Goal: Complete application form

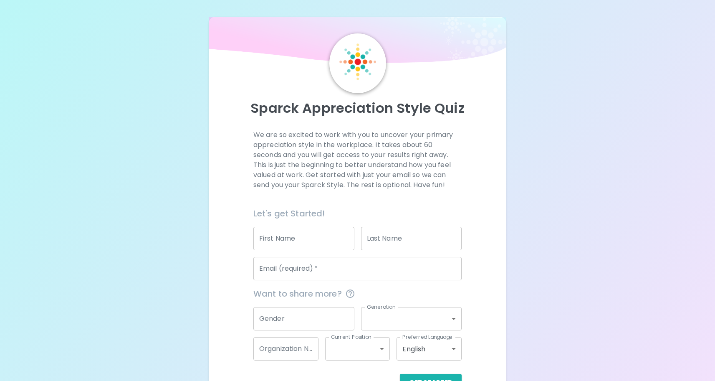
click at [323, 249] on input "First Name" at bounding box center [303, 238] width 101 height 23
type input "[PERSON_NAME]"
type input "[PERSON_NAME] Design and Construction"
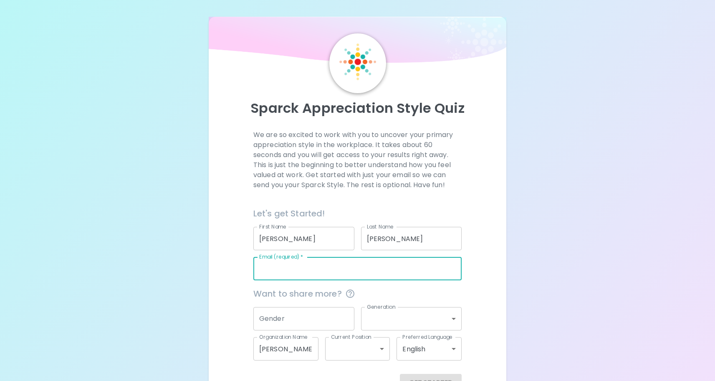
click at [320, 266] on input "Email (required)   *" at bounding box center [357, 268] width 208 height 23
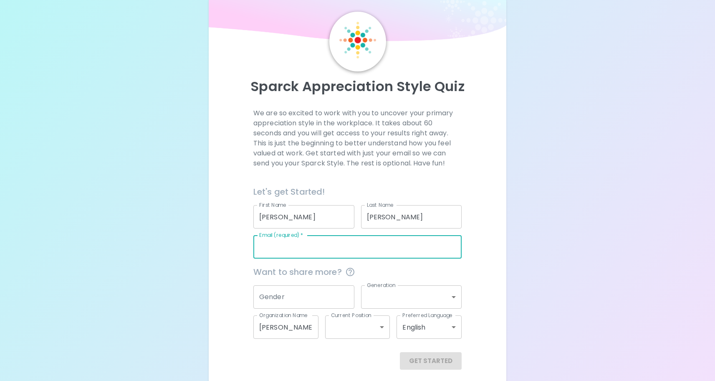
scroll to position [27, 0]
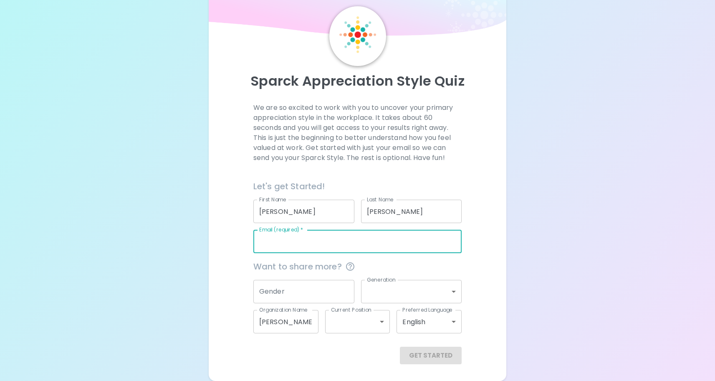
click at [302, 247] on input "Email (required)   *" at bounding box center [357, 241] width 208 height 23
type input "[PERSON_NAME][EMAIL_ADDRESS][DOMAIN_NAME]"
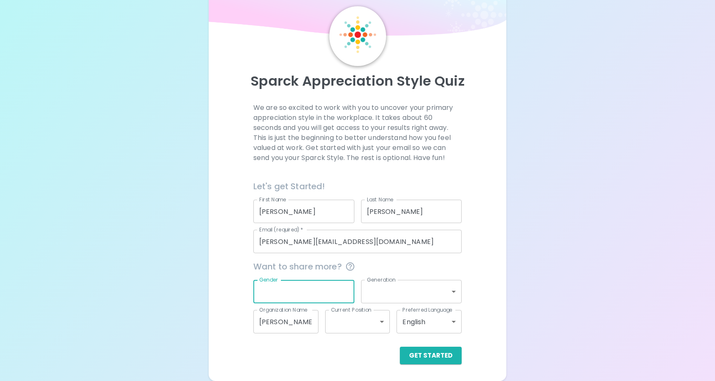
click at [298, 293] on input "Gender" at bounding box center [303, 291] width 101 height 23
type input "[DEMOGRAPHIC_DATA]"
click at [422, 289] on body "Sparck Appreciation Style Quiz We are so excited to work with you to uncover yo…" at bounding box center [357, 177] width 715 height 408
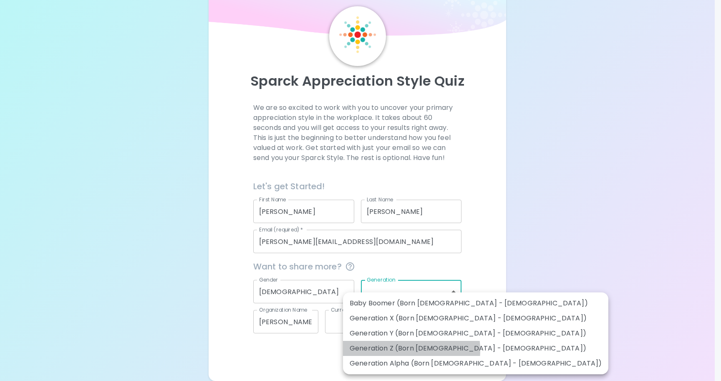
click at [399, 350] on li "Generation Z (Born [DEMOGRAPHIC_DATA] - [DEMOGRAPHIC_DATA])" at bounding box center [475, 348] width 265 height 15
type input "generation_z"
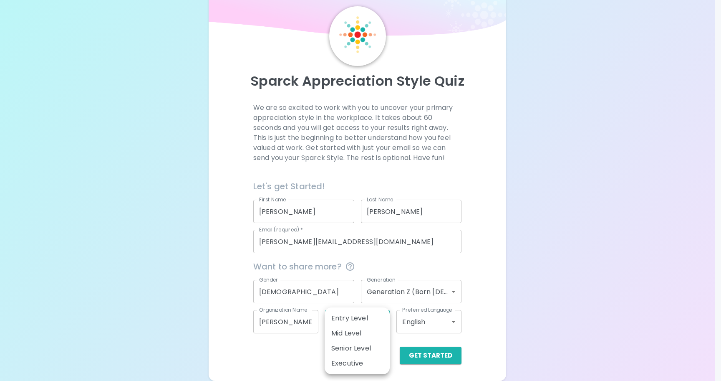
click at [348, 324] on body "Sparck Appreciation Style Quiz We are so excited to work with you to uncover yo…" at bounding box center [360, 177] width 721 height 408
click at [348, 322] on li "Entry Level" at bounding box center [357, 317] width 65 height 15
type input "entry_level"
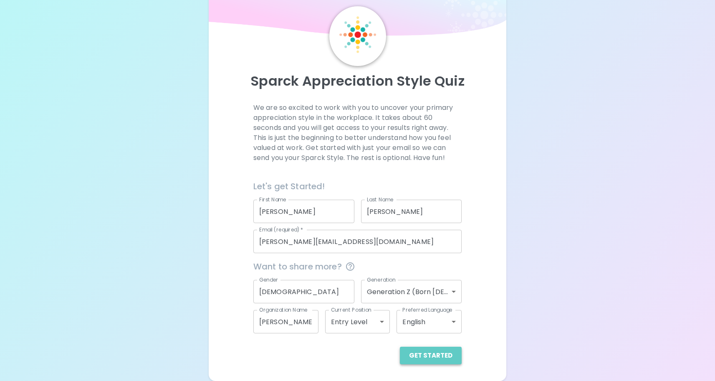
click at [452, 357] on button "Get Started" at bounding box center [431, 355] width 62 height 18
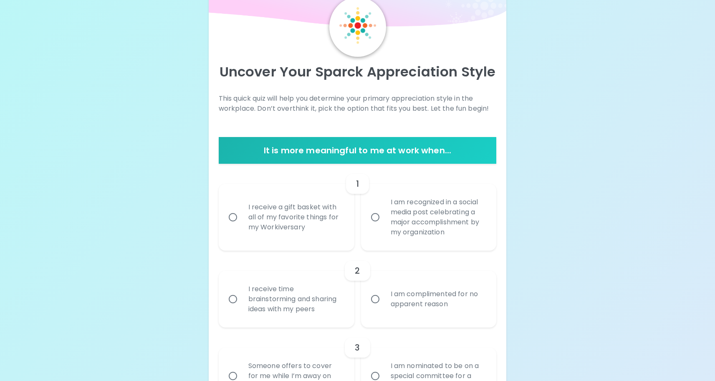
scroll to position [0, 0]
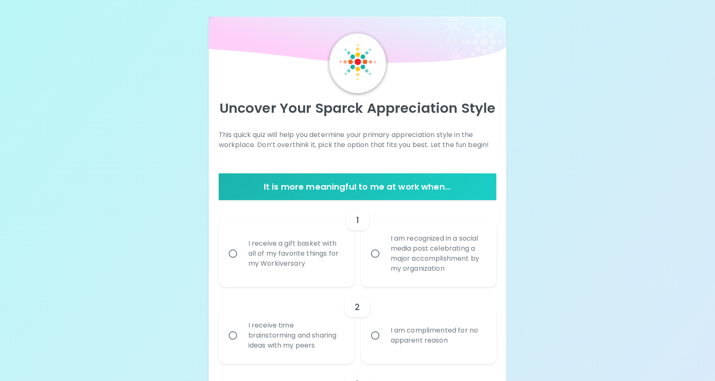
click at [272, 254] on div "I receive a gift basket with all of my favorite things for my Workiversary" at bounding box center [296, 253] width 108 height 50
click at [242, 254] on input "I receive a gift basket with all of my favorite things for my Workiversary" at bounding box center [233, 254] width 18 height 18
radio input "true"
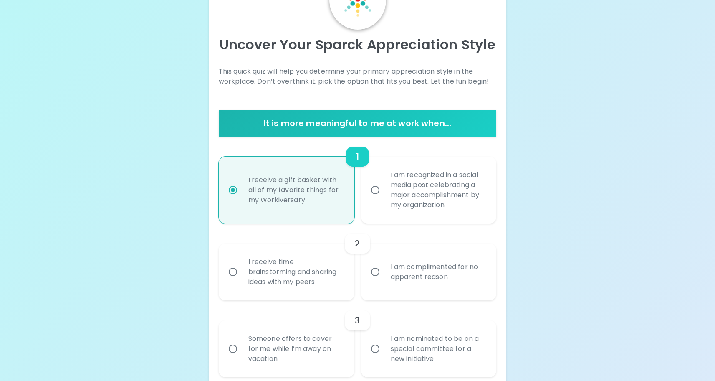
scroll to position [67, 0]
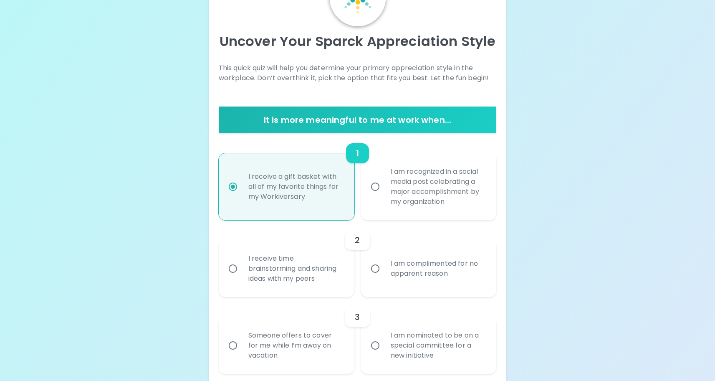
click at [376, 197] on label "I am recognized in a social media post celebrating a major accomplishment by my…" at bounding box center [424, 186] width 136 height 67
click at [376, 195] on input "I am recognized in a social media post celebrating a major accomplishment by my…" at bounding box center [375, 187] width 18 height 18
radio input "true"
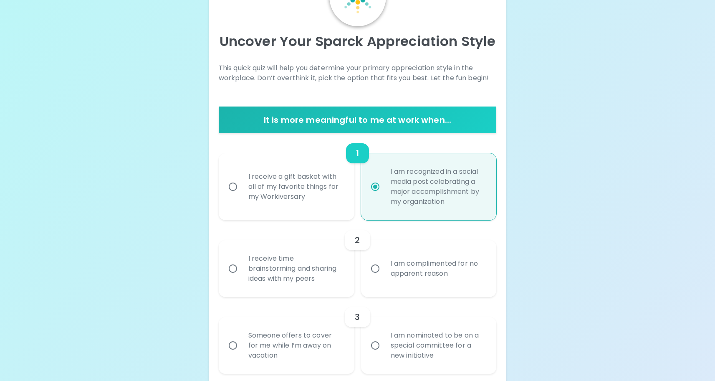
click at [320, 202] on div "I receive a gift basket with all of my favorite things for my Workiversary" at bounding box center [296, 186] width 108 height 50
click at [242, 195] on input "I receive a gift basket with all of my favorite things for my Workiversary" at bounding box center [233, 187] width 18 height 18
radio input "true"
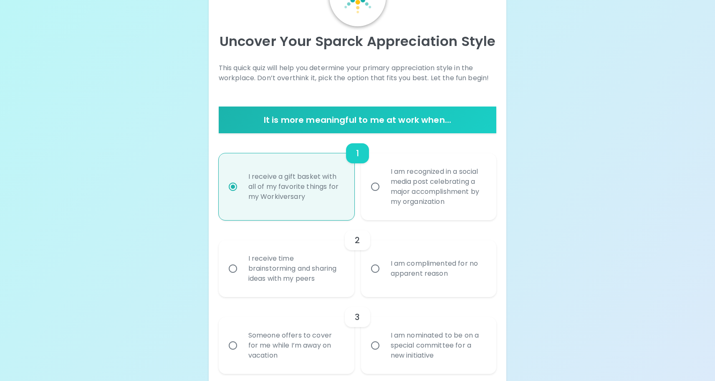
click at [309, 254] on div "I receive time brainstorming and sharing ideas with my peers" at bounding box center [296, 268] width 108 height 50
click at [242, 260] on input "I receive time brainstorming and sharing ideas with my peers" at bounding box center [233, 269] width 18 height 18
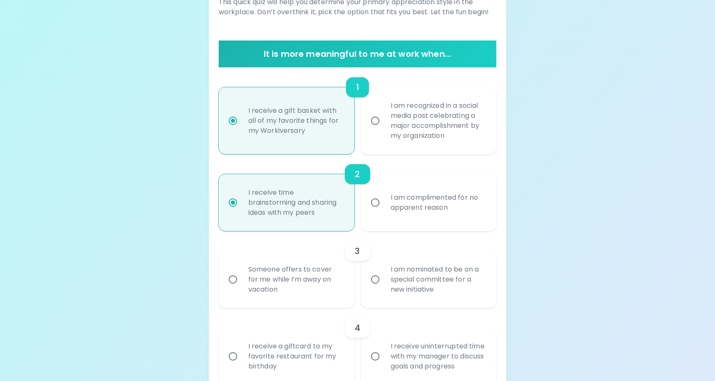
scroll to position [134, 0]
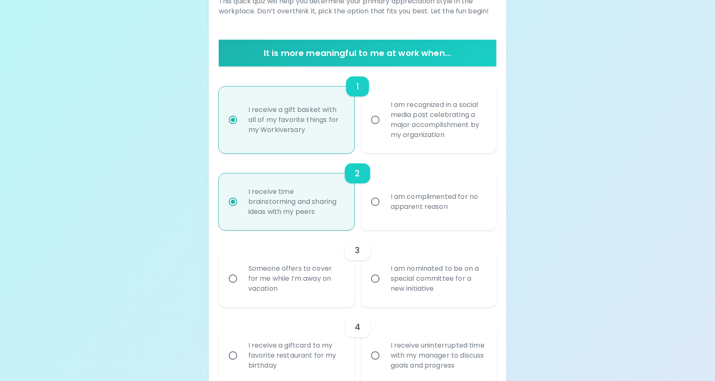
radio input "true"
click at [319, 192] on div "I receive time brainstorming and sharing ideas with my peers" at bounding box center [296, 202] width 108 height 50
click at [242, 193] on input "I receive time brainstorming and sharing ideas with my peers" at bounding box center [233, 202] width 18 height 18
click at [310, 123] on div "I receive a gift basket with all of my favorite things for my Workiversary" at bounding box center [296, 120] width 108 height 50
click at [242, 123] on input "I receive a gift basket with all of my favorite things for my Workiversary" at bounding box center [233, 120] width 18 height 18
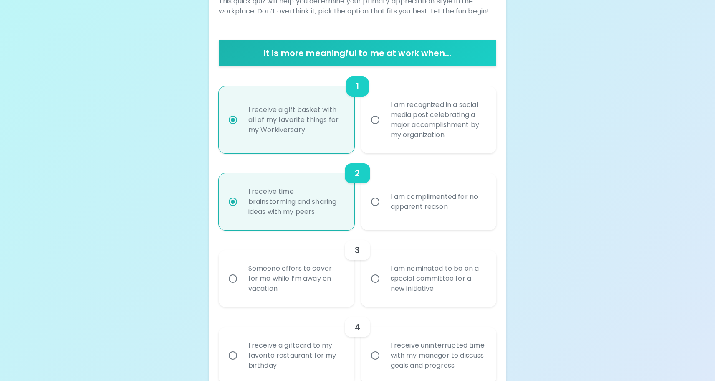
click at [374, 121] on input "I am recognized in a social media post celebrating a major accomplishment by my…" at bounding box center [375, 120] width 18 height 18
radio input "false"
radio input "true"
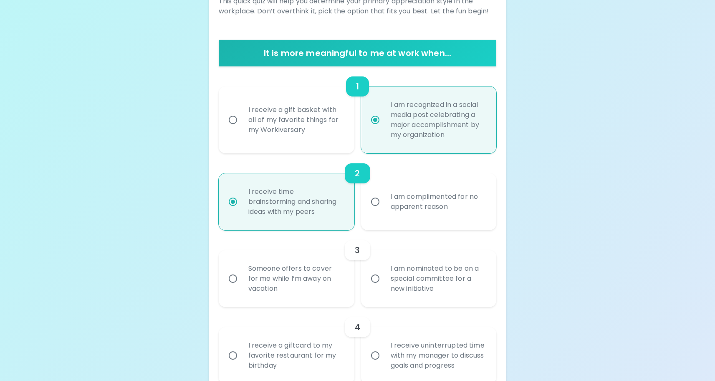
radio input "true"
click at [403, 206] on div "I am complimented for no apparent reason" at bounding box center [438, 202] width 108 height 40
click at [384, 206] on input "I am complimented for no apparent reason" at bounding box center [375, 202] width 18 height 18
radio input "false"
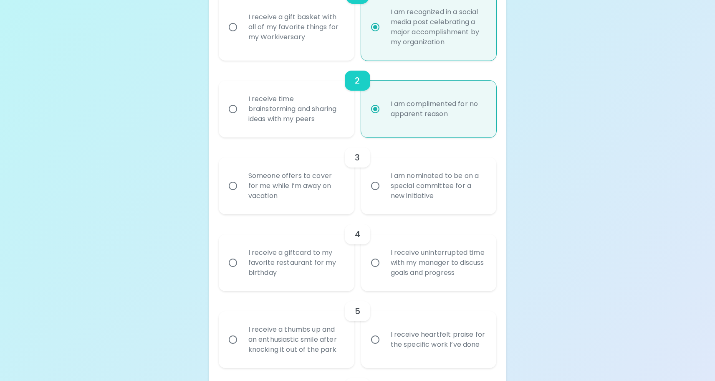
scroll to position [228, 0]
radio input "true"
click at [289, 191] on div "Someone offers to cover for me while I’m away on vacation" at bounding box center [296, 184] width 108 height 50
click at [242, 191] on input "Someone offers to cover for me while I’m away on vacation" at bounding box center [233, 184] width 18 height 18
radio input "false"
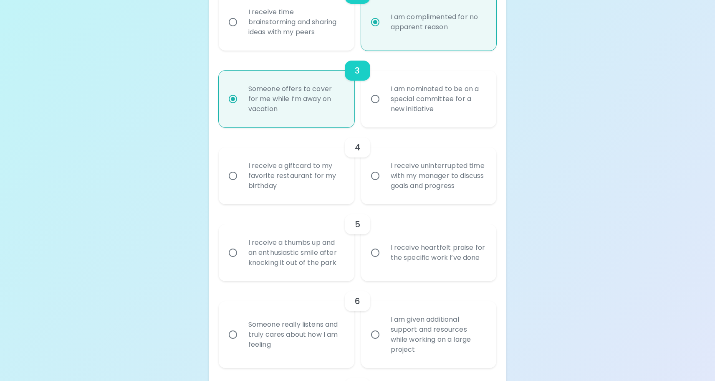
scroll to position [311, 0]
radio input "true"
click at [374, 174] on input "I receive uninterrupted time with my manager to discuss goals and progress" at bounding box center [375, 178] width 18 height 18
radio input "false"
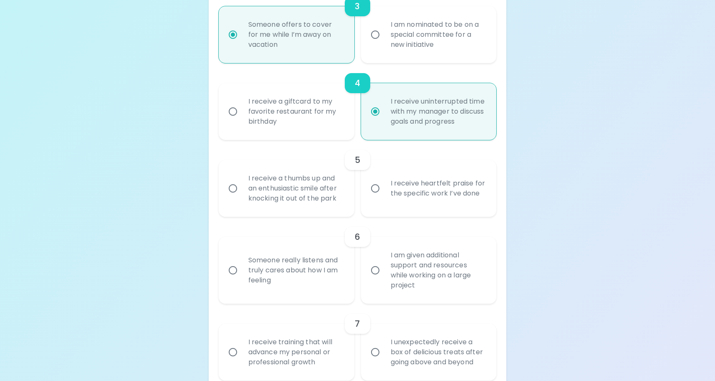
scroll to position [378, 0]
radio input "true"
click at [416, 178] on div "I receive heartfelt praise for the specific work I’ve done" at bounding box center [438, 187] width 108 height 40
click at [384, 179] on input "I receive heartfelt praise for the specific work I’ve done" at bounding box center [375, 188] width 18 height 18
radio input "false"
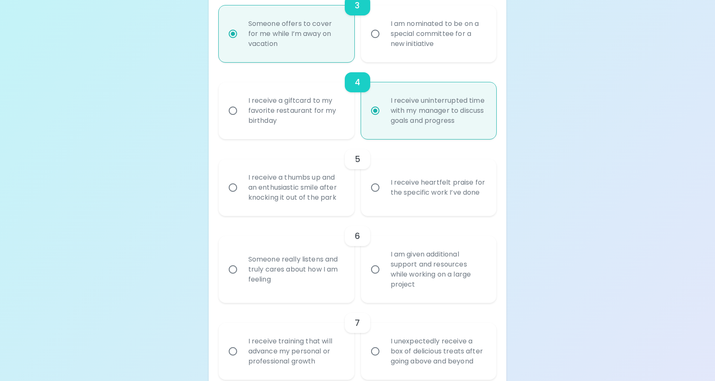
radio input "false"
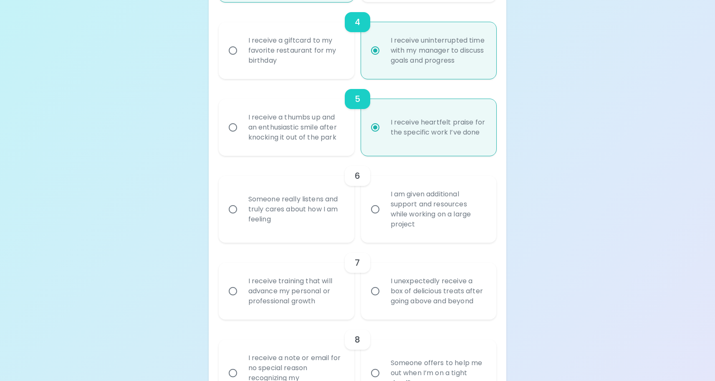
scroll to position [445, 0]
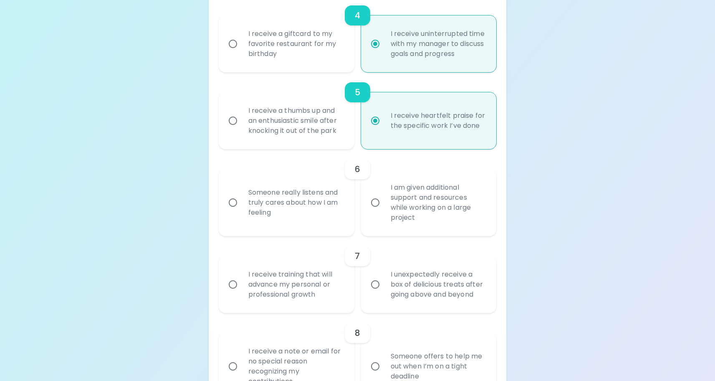
radio input "true"
click at [298, 209] on div "Someone really listens and truly cares about how I am feeling" at bounding box center [296, 202] width 108 height 50
click at [242, 209] on input "Someone really listens and truly cares about how I am feeling" at bounding box center [233, 203] width 18 height 18
radio input "false"
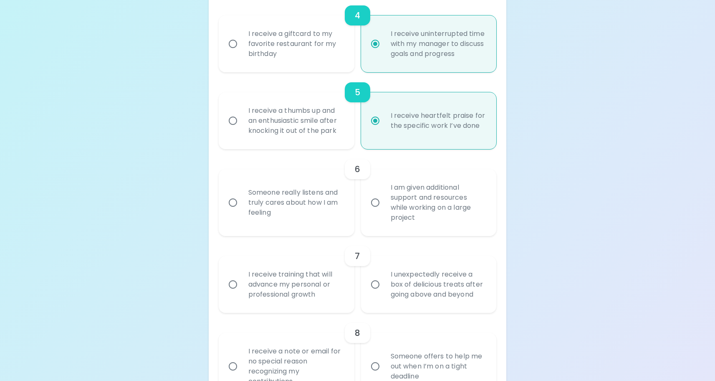
radio input "false"
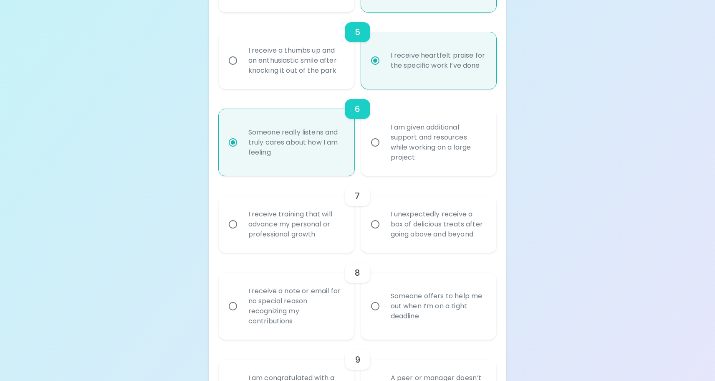
scroll to position [512, 0]
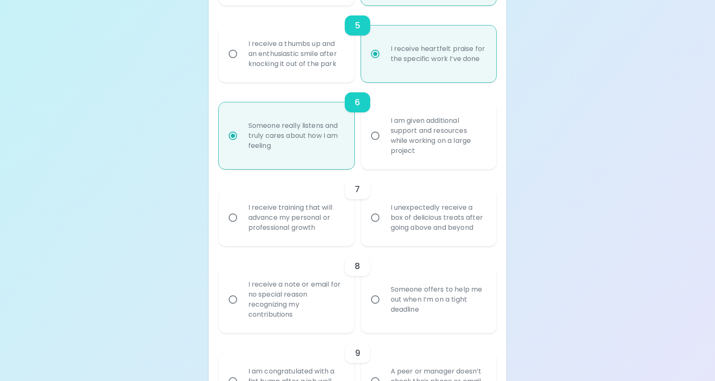
radio input "true"
click at [292, 227] on div "I receive training that will advance my personal or professional growth" at bounding box center [296, 217] width 108 height 50
click at [242, 226] on input "I receive training that will advance my personal or professional growth" at bounding box center [233, 218] width 18 height 18
radio input "false"
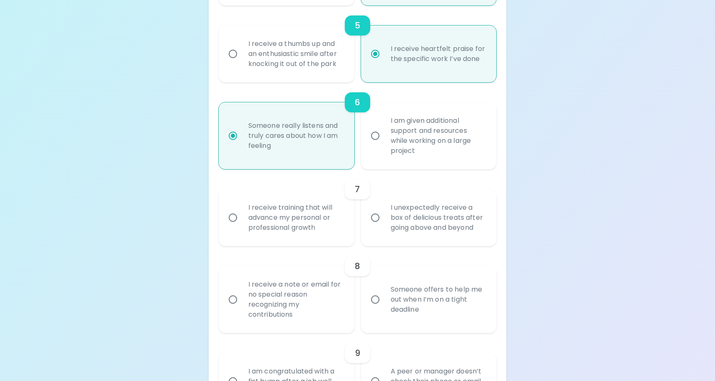
radio input "false"
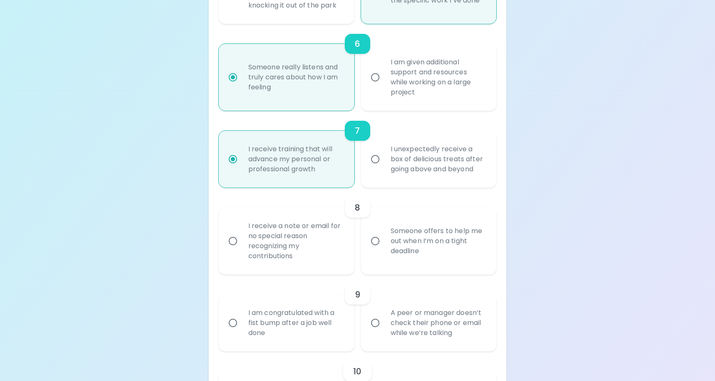
scroll to position [578, 0]
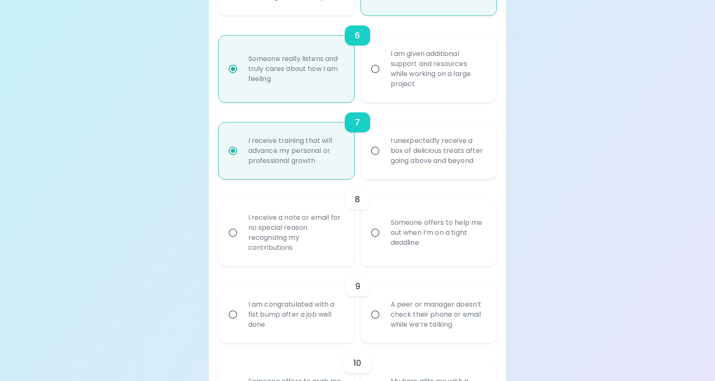
radio input "true"
click at [295, 242] on div "I receive a note or email for no special reason recognizing my contributions" at bounding box center [296, 232] width 108 height 60
click at [242, 241] on input "I receive a note or email for no special reason recognizing my contributions" at bounding box center [233, 233] width 18 height 18
radio input "false"
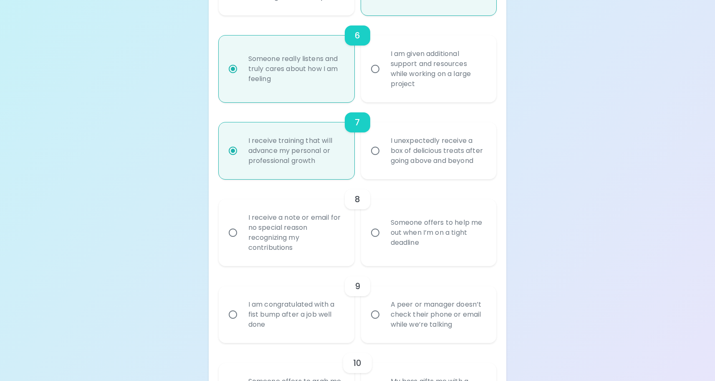
radio input "false"
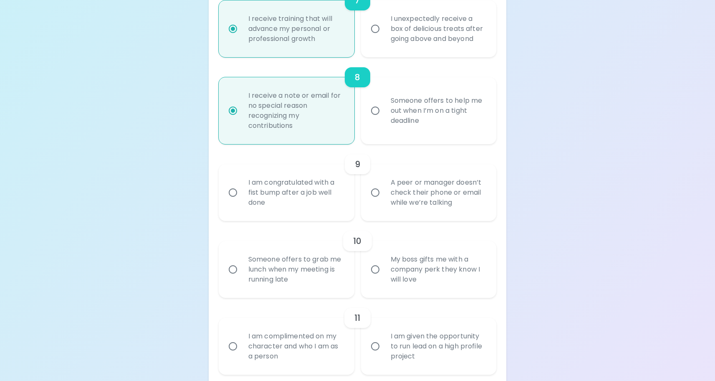
scroll to position [709, 0]
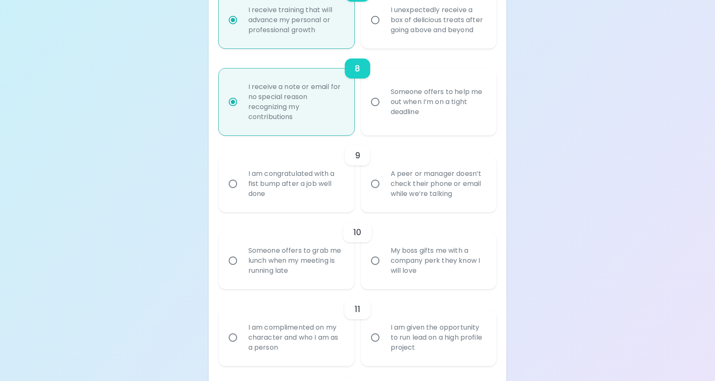
radio input "true"
click at [415, 180] on div "A peer or manager doesn’t check their phone or email while we’re talking" at bounding box center [438, 184] width 108 height 50
click at [384, 180] on input "A peer or manager doesn’t check their phone or email while we’re talking" at bounding box center [375, 184] width 18 height 18
radio input "false"
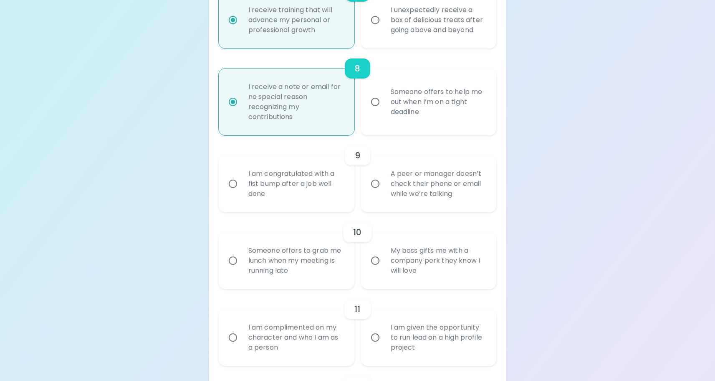
radio input "false"
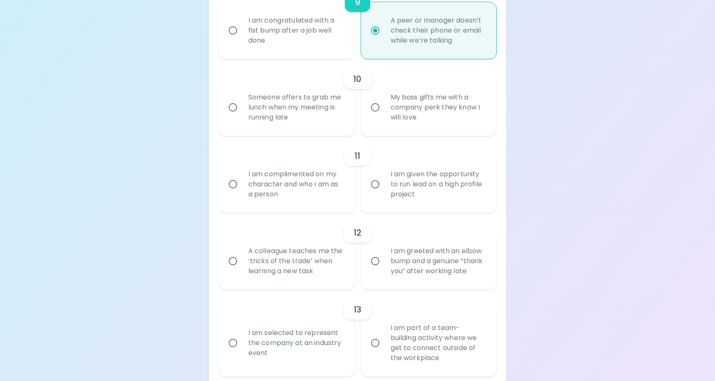
scroll to position [869, 0]
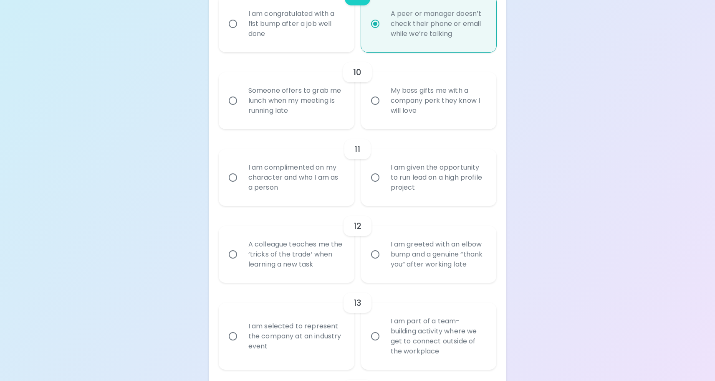
radio input "true"
click at [262, 187] on div "I am complimented on my character and who I am as a person" at bounding box center [296, 177] width 108 height 50
click at [242, 186] on input "I am complimented on my character and who I am as a person" at bounding box center [233, 178] width 18 height 18
radio input "false"
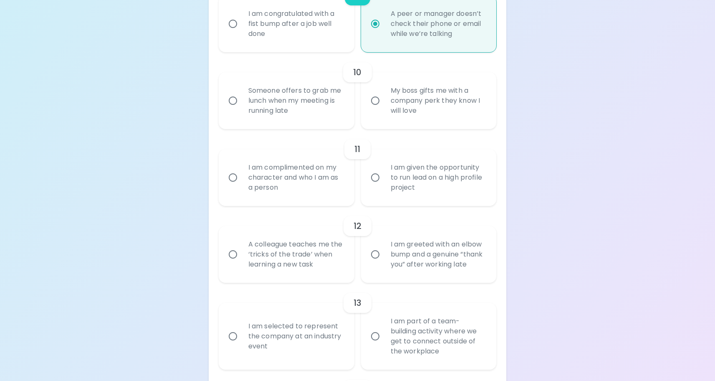
radio input "false"
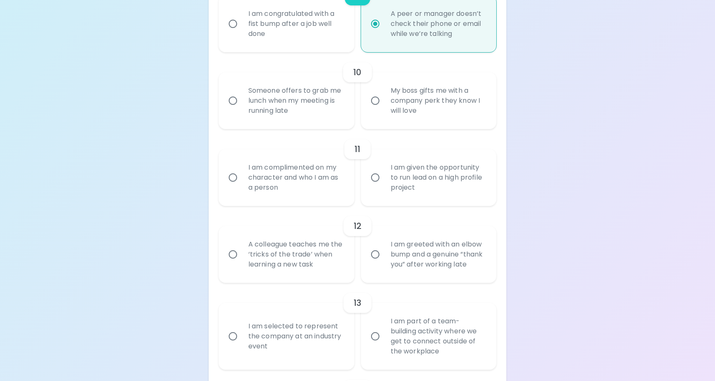
radio input "false"
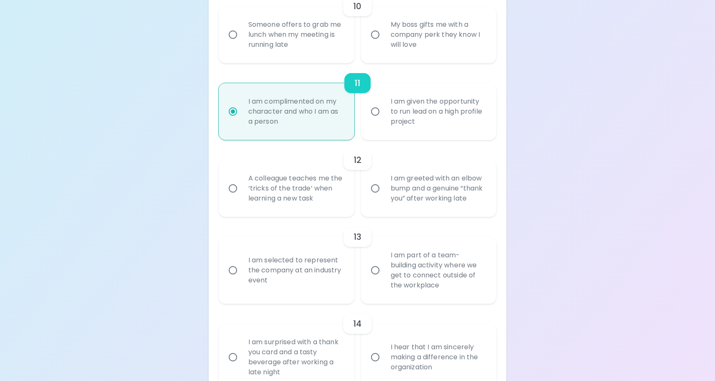
scroll to position [936, 0]
radio input "true"
click at [260, 180] on div "A colleague teaches me the ‘tricks of the trade’ when learning a new task" at bounding box center [296, 187] width 108 height 50
click at [242, 180] on input "A colleague teaches me the ‘tricks of the trade’ when learning a new task" at bounding box center [233, 188] width 18 height 18
radio input "false"
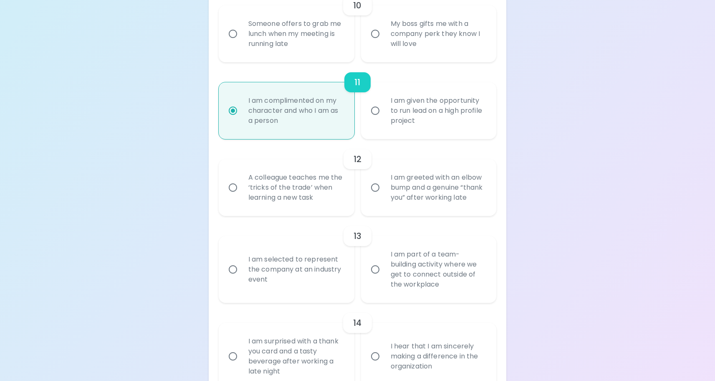
radio input "false"
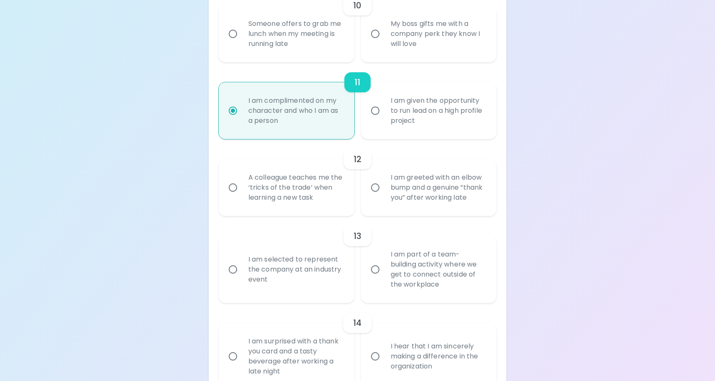
radio input "false"
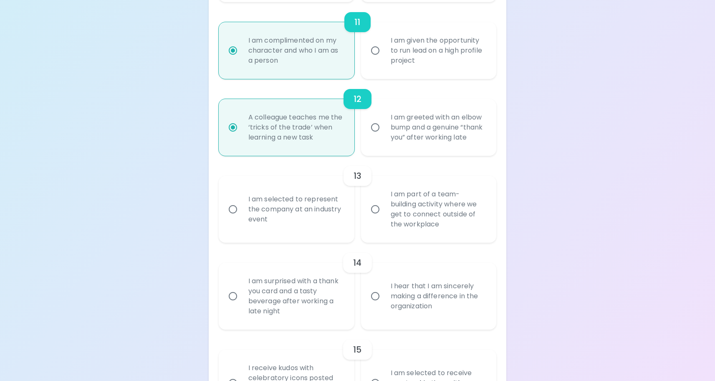
scroll to position [1002, 0]
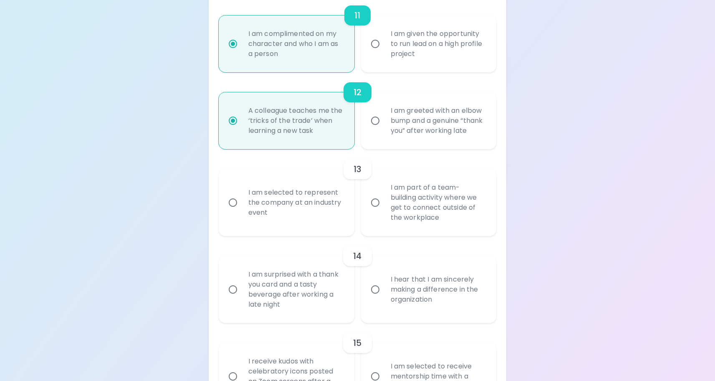
radio input "true"
click at [393, 207] on div "I am part of a team-building activity where we get to connect outside of the wo…" at bounding box center [438, 202] width 108 height 60
click at [384, 207] on input "I am part of a team-building activity where we get to connect outside of the wo…" at bounding box center [375, 203] width 18 height 18
radio input "false"
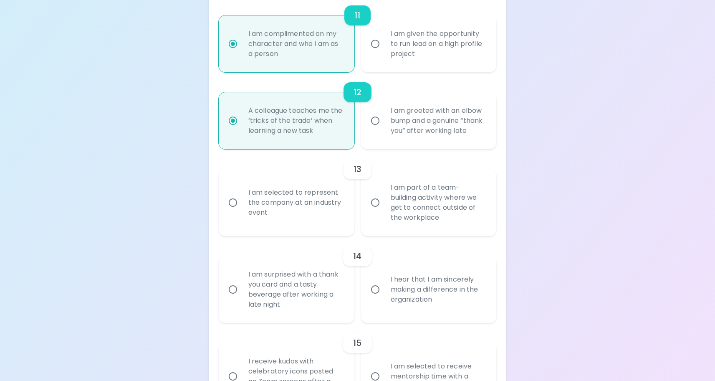
radio input "false"
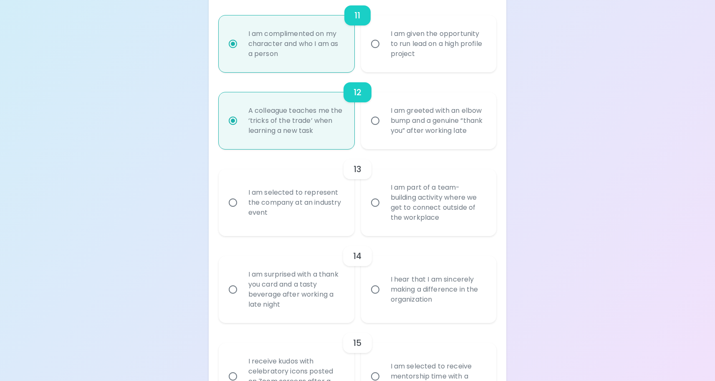
radio input "false"
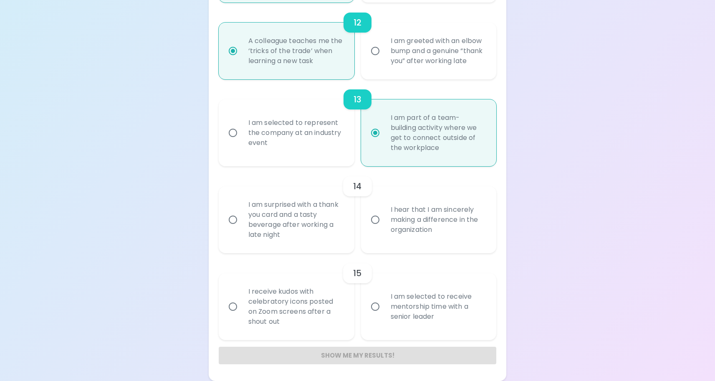
scroll to position [1082, 0]
radio input "true"
click at [386, 218] on div "I hear that I am sincerely making a difference in the organization" at bounding box center [438, 219] width 108 height 50
click at [384, 218] on input "I hear that I am sincerely making a difference in the organization" at bounding box center [375, 220] width 18 height 18
radio input "false"
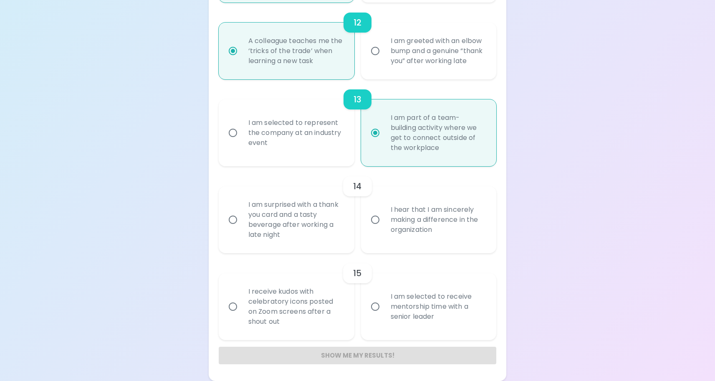
radio input "false"
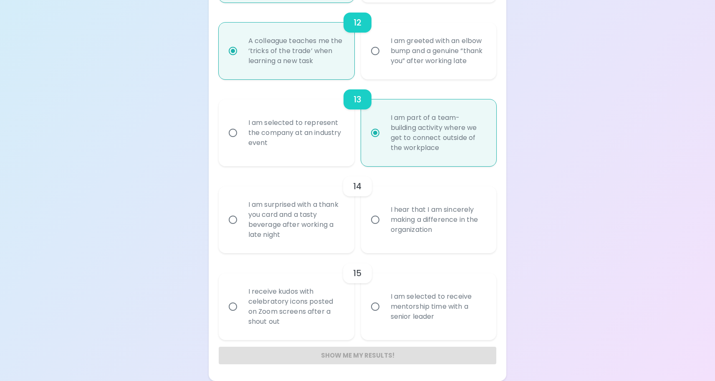
radio input "false"
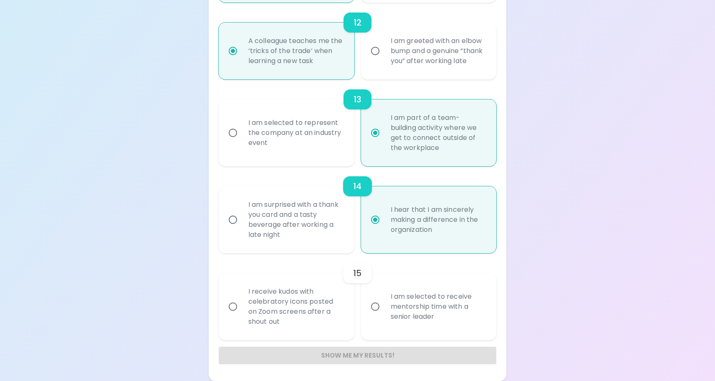
radio input "true"
click at [433, 294] on div "I am selected to receive mentorship time with a senior leader" at bounding box center [438, 306] width 108 height 50
click at [384, 298] on input "I am selected to receive mentorship time with a senior leader" at bounding box center [375, 307] width 18 height 18
radio input "false"
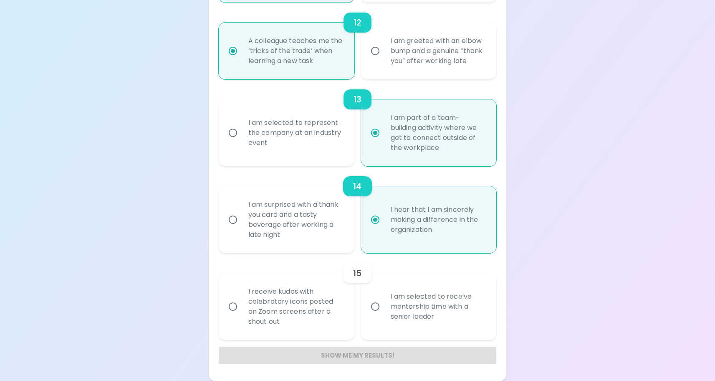
radio input "false"
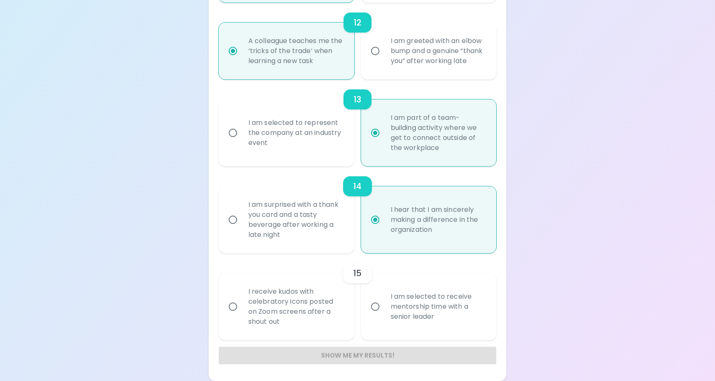
radio input "false"
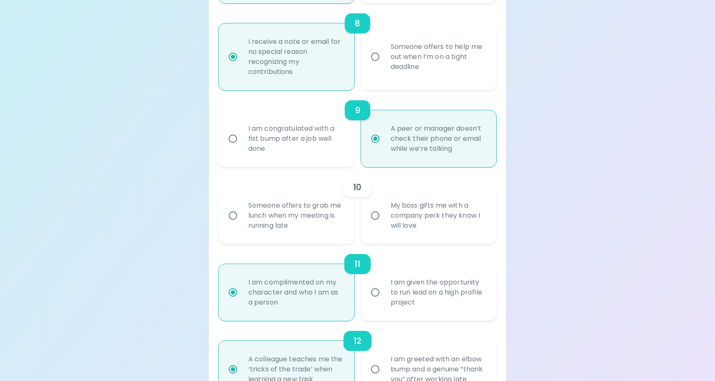
scroll to position [754, 0]
radio input "true"
click at [404, 223] on div "My boss gifts me with a company perk they know I will love" at bounding box center [438, 216] width 108 height 50
click at [384, 223] on input "My boss gifts me with a company perk they know I will love" at bounding box center [375, 216] width 18 height 18
radio input "false"
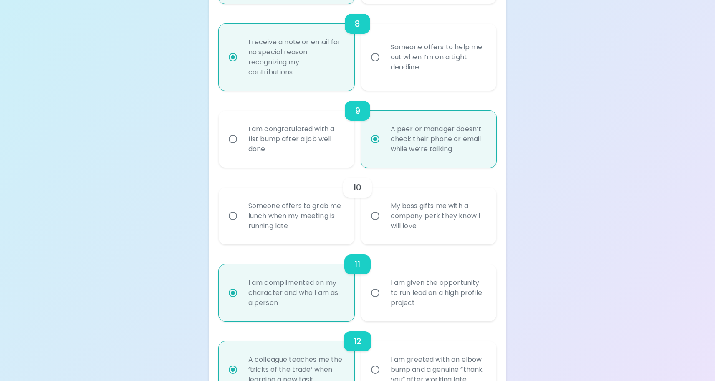
radio input "false"
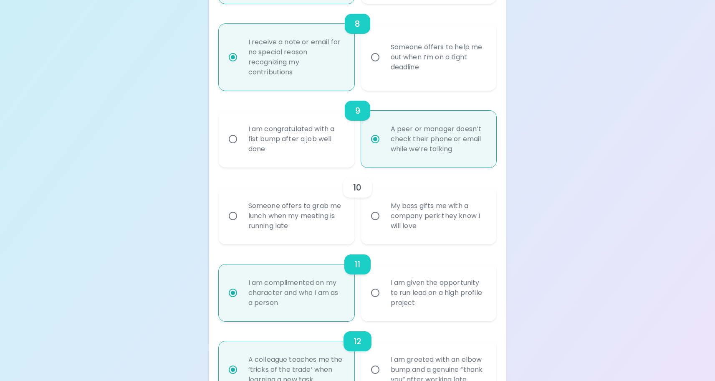
radio input "false"
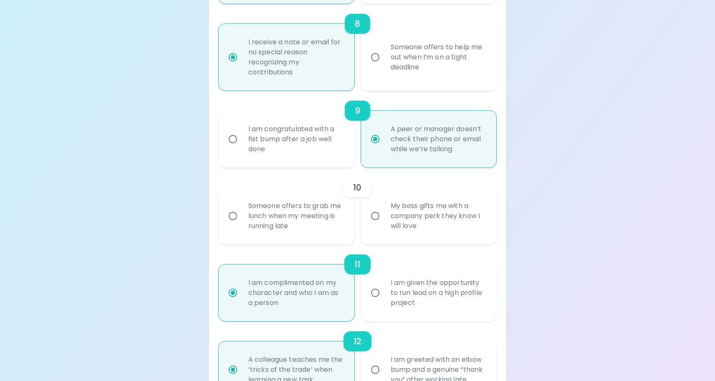
radio input "false"
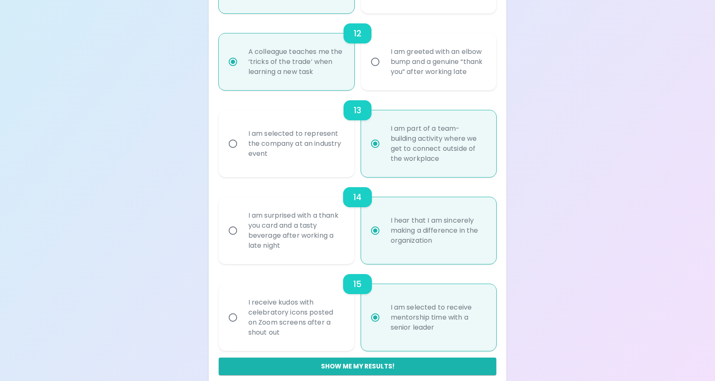
scroll to position [1082, 0]
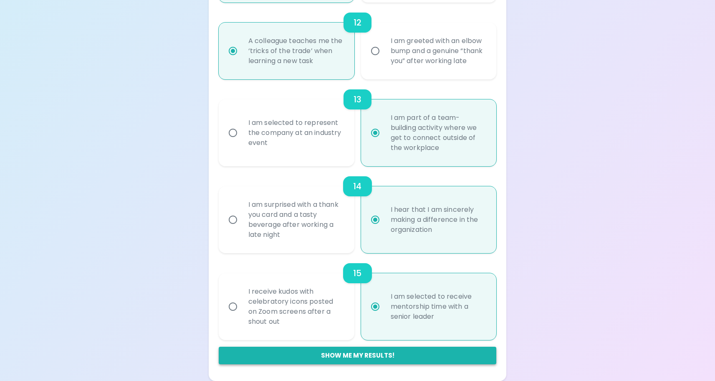
radio input "true"
click at [354, 358] on button "Show me my results!" at bounding box center [358, 355] width 278 height 18
radio input "false"
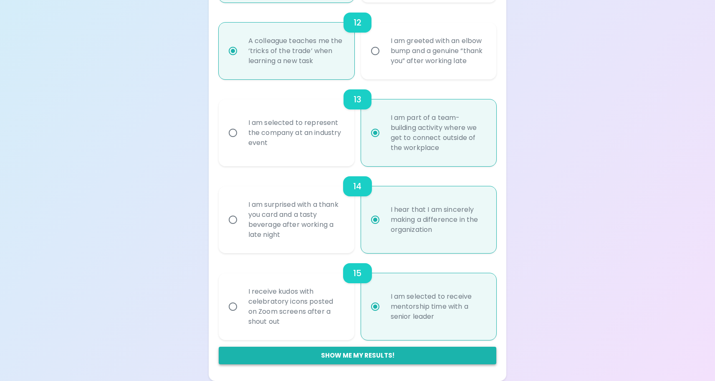
radio input "false"
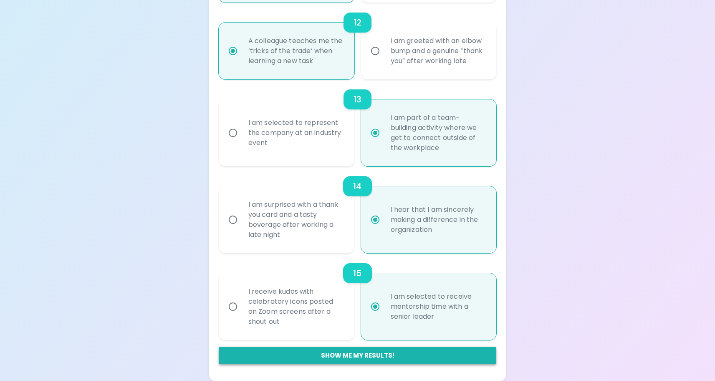
radio input "false"
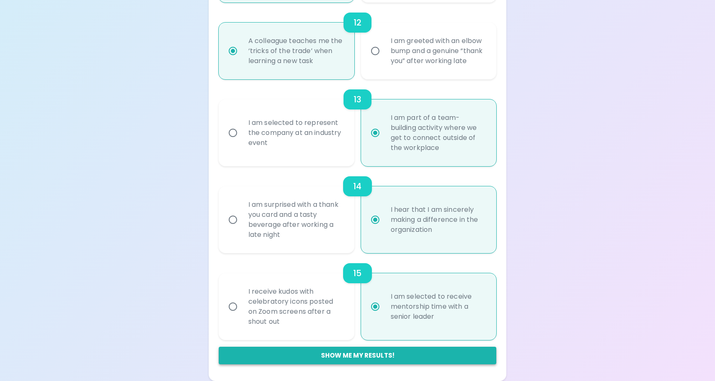
radio input "true"
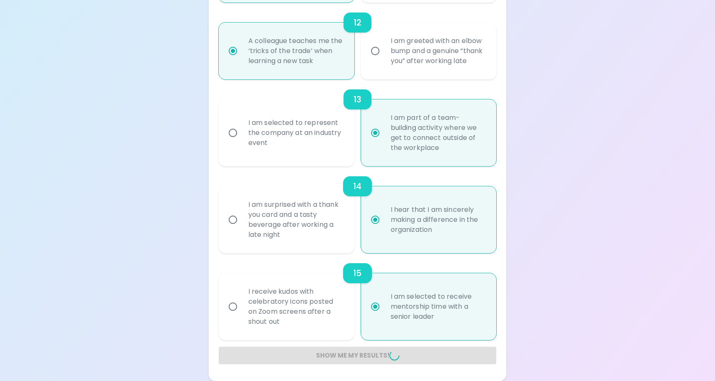
radio input "false"
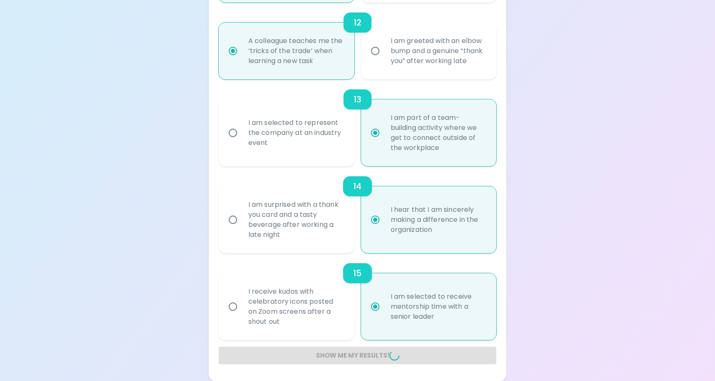
radio input "false"
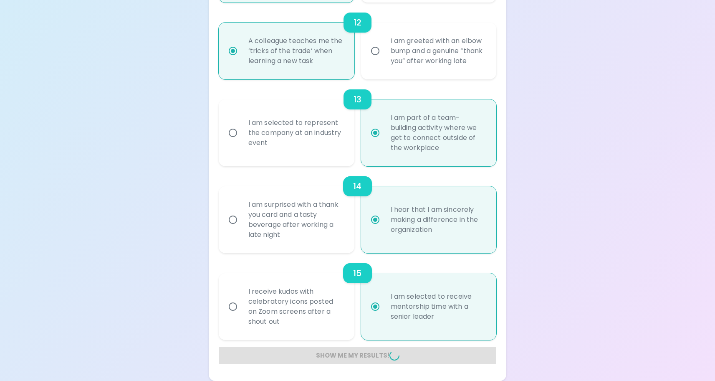
radio input "false"
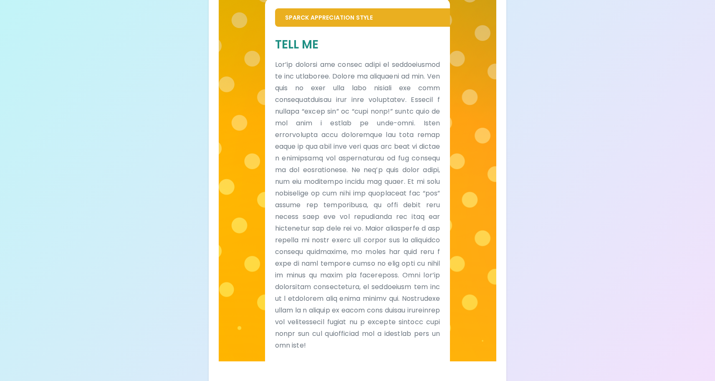
scroll to position [194, 0]
